Goal: Transaction & Acquisition: Purchase product/service

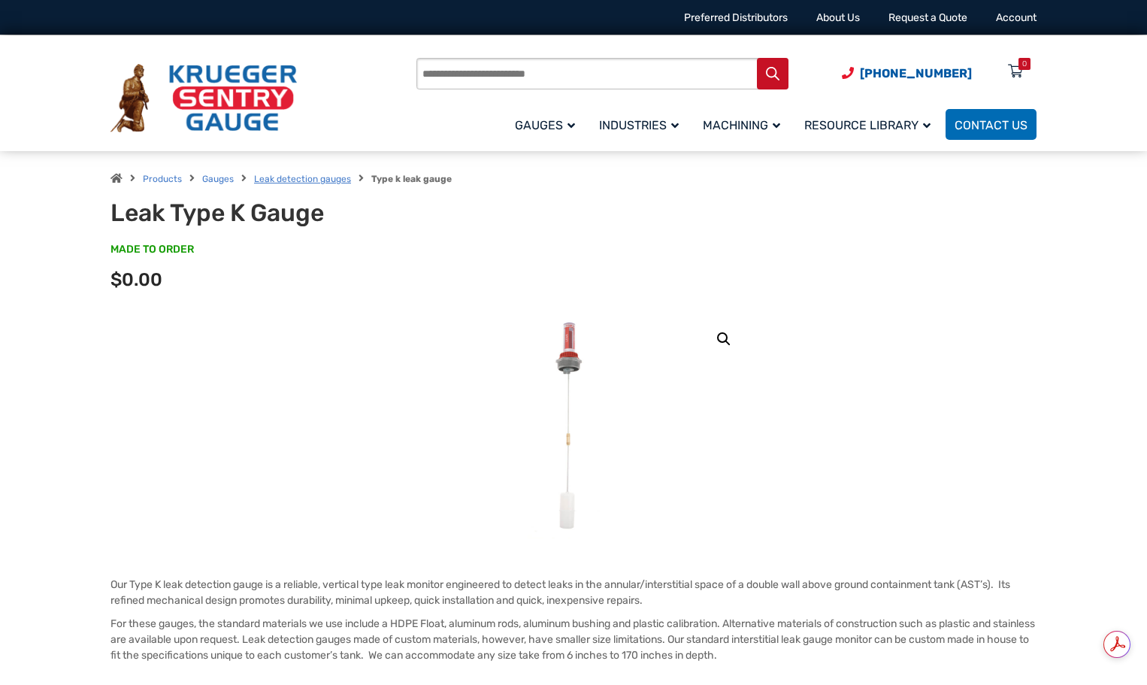
click at [284, 177] on link "Leak detection gauges" at bounding box center [302, 179] width 97 height 11
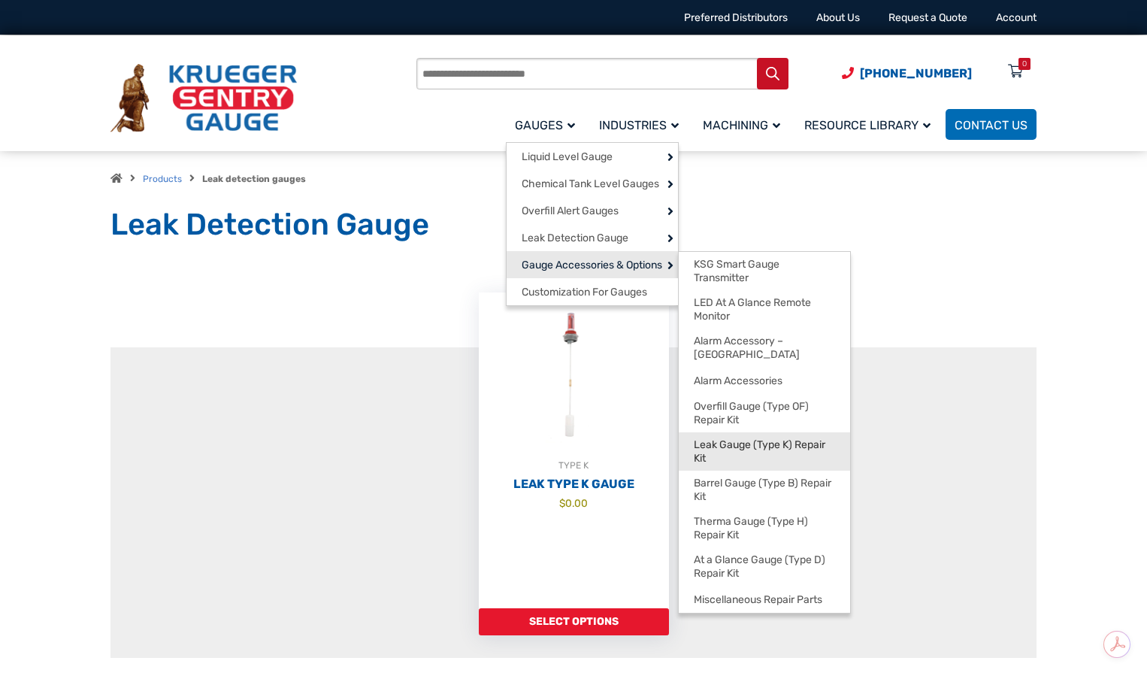
click at [750, 438] on span "Leak Gauge (Type K) Repair Kit" at bounding box center [764, 451] width 141 height 26
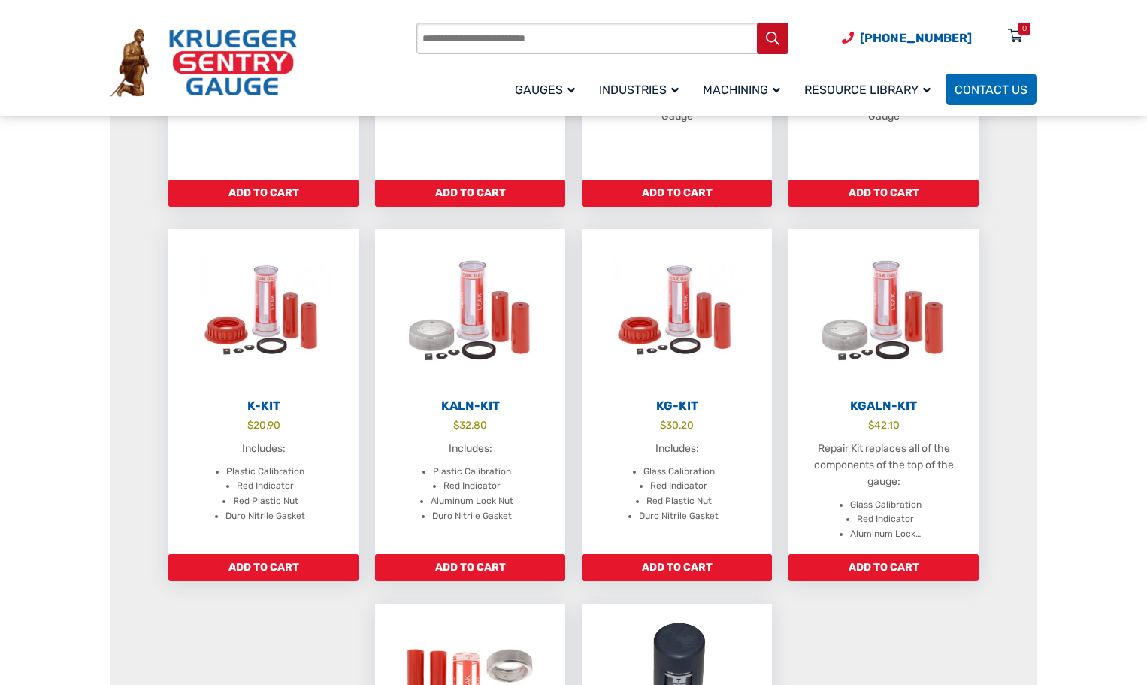
scroll to position [751, 0]
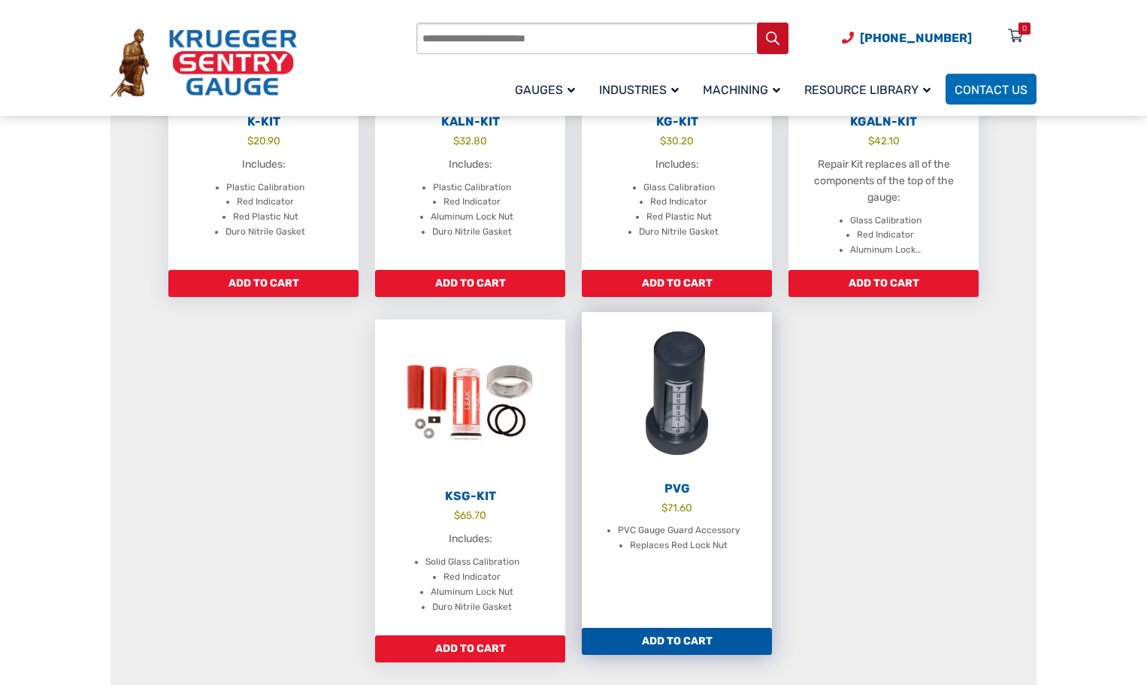
click at [694, 401] on img at bounding box center [677, 394] width 190 height 165
